Goal: Communication & Community: Answer question/provide support

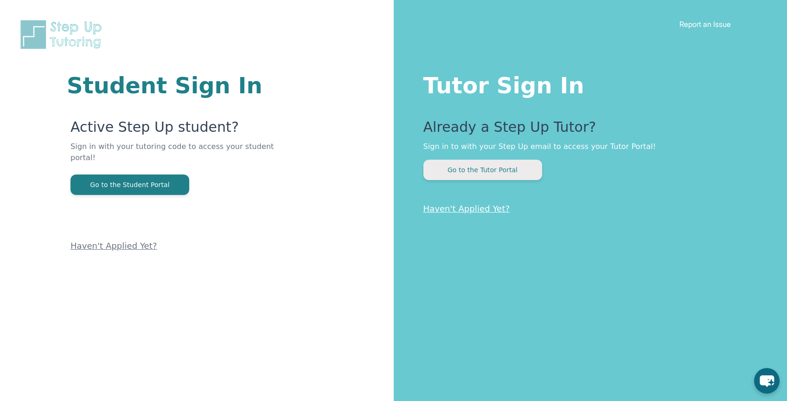
click at [461, 174] on button "Go to the Tutor Portal" at bounding box center [483, 170] width 119 height 20
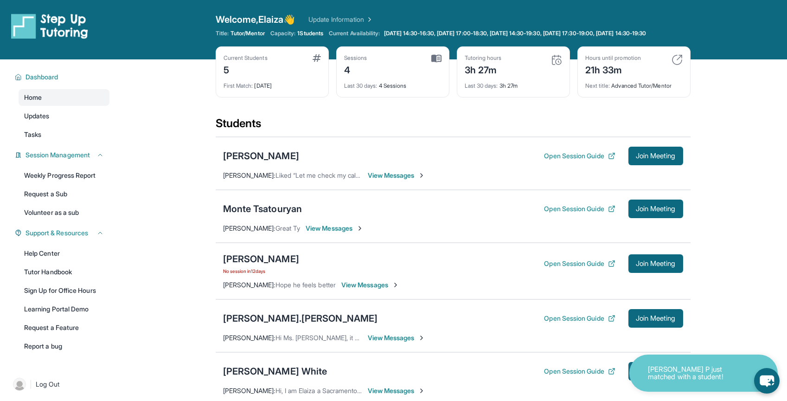
click at [172, 307] on main "Current Students 5 First Match : [DATE] Sessions 4 Last 30 days : 4 Sessions Tu…" at bounding box center [453, 295] width 668 height 472
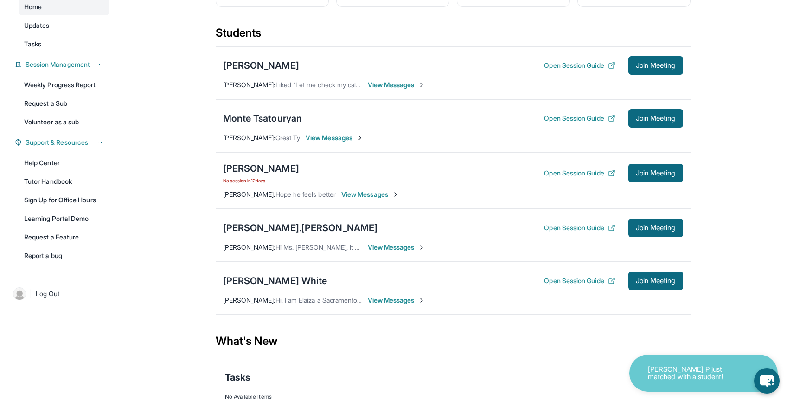
scroll to position [138, 0]
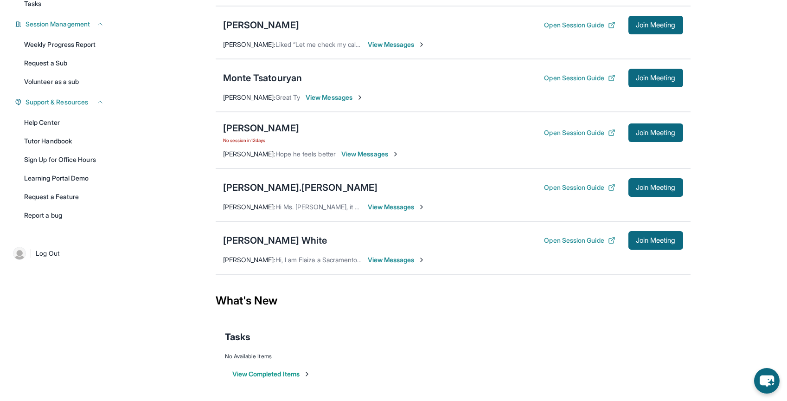
click at [390, 261] on span "View Messages" at bounding box center [397, 259] width 58 height 9
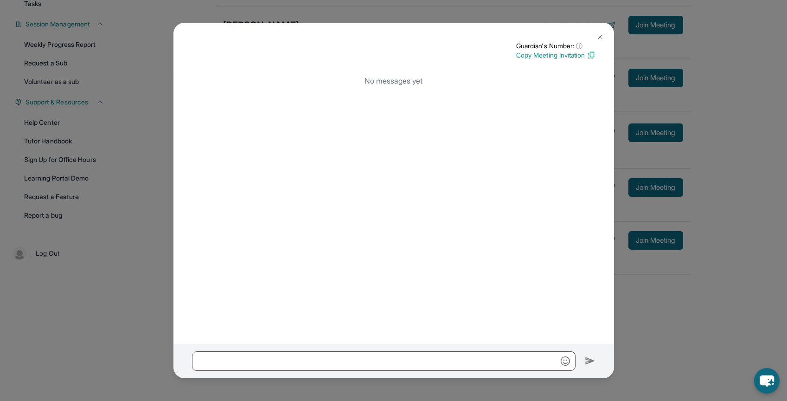
click at [597, 32] on button at bounding box center [600, 36] width 19 height 19
